Goal: Information Seeking & Learning: Learn about a topic

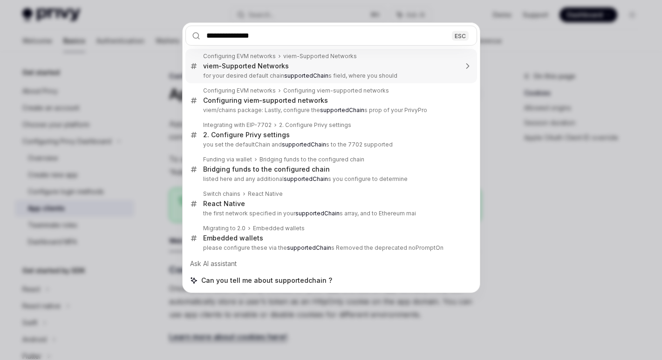
type input "**********"
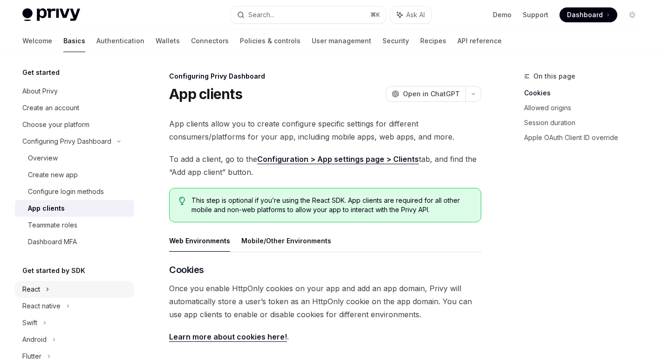
type textarea "*"
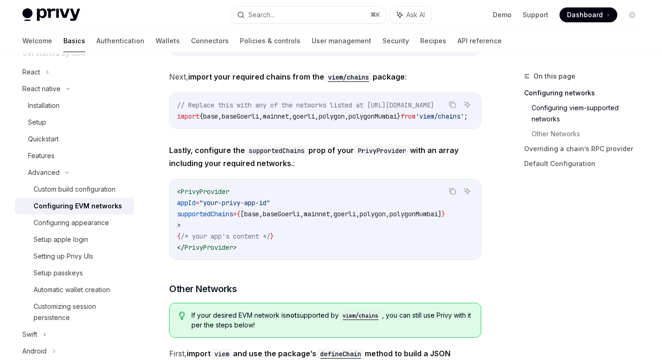
scroll to position [351, 0]
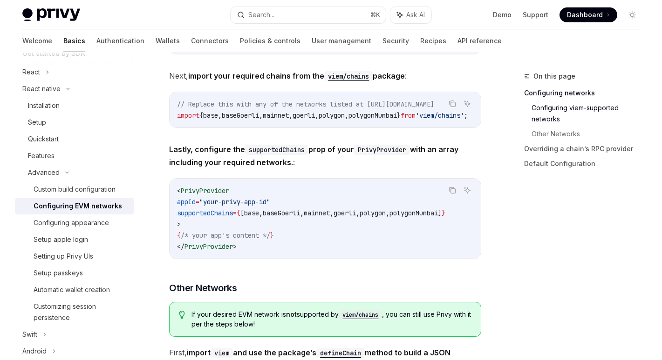
click at [223, 217] on span "supportedChains" at bounding box center [205, 213] width 56 height 8
click at [281, 205] on code "< PrivyProvider appId = "your-privy-app-id" supportedChains = { [ base , baseGo…" at bounding box center [325, 218] width 296 height 67
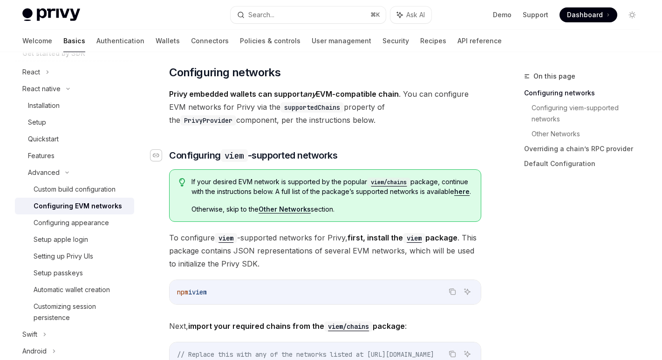
click at [160, 156] on div "Navigate to header" at bounding box center [155, 155] width 11 height 11
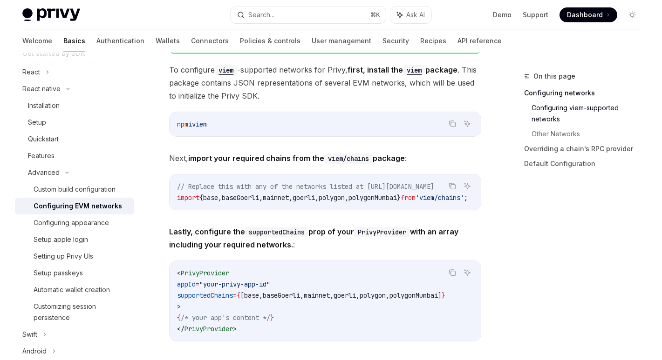
scroll to position [411, 0]
